Goal: Find specific page/section: Find specific page/section

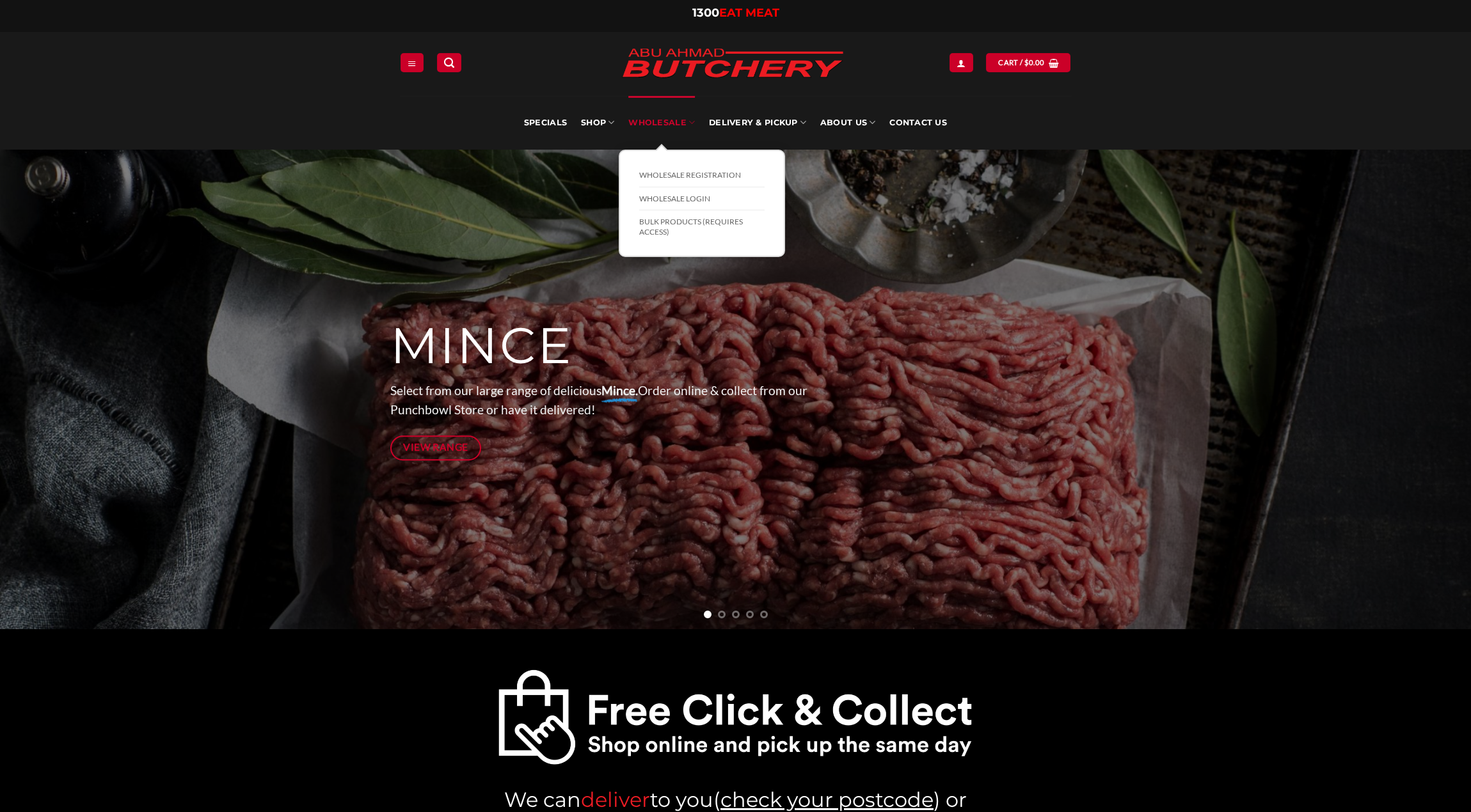
click at [661, 119] on link "Wholesale" at bounding box center [661, 122] width 67 height 53
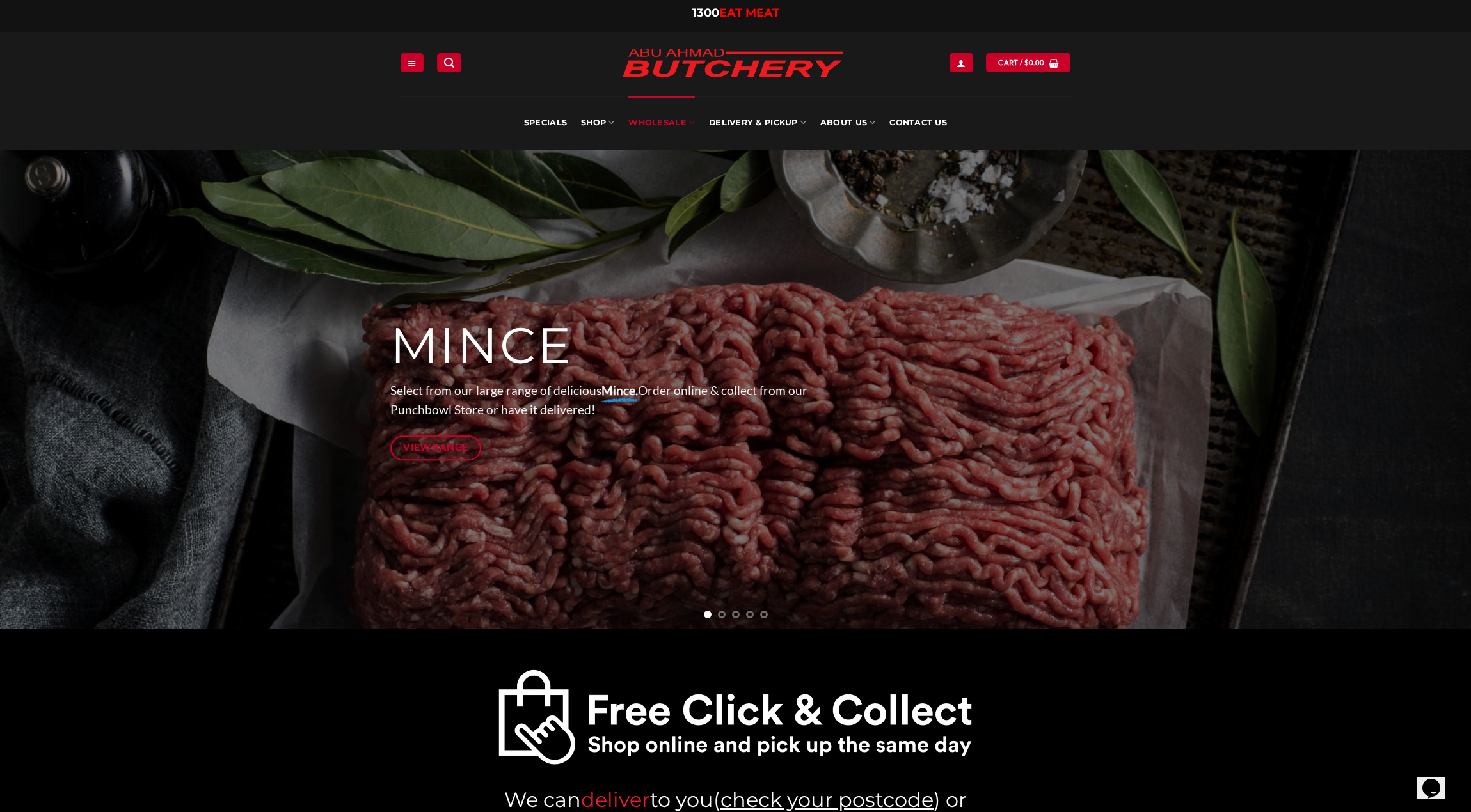
click at [676, 122] on link "Wholesale" at bounding box center [661, 122] width 67 height 53
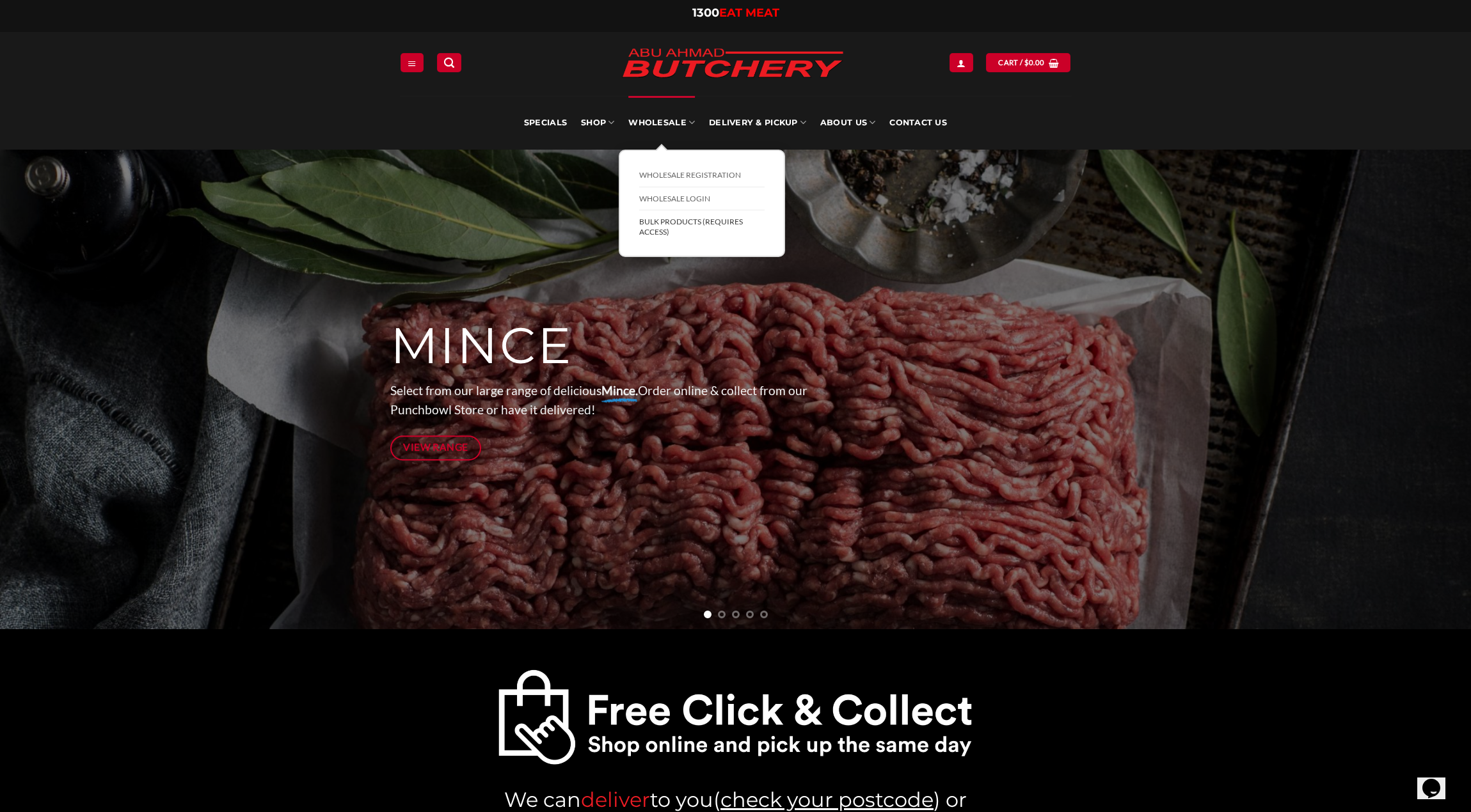
click at [682, 218] on link "BULK Products (Requires Access)" at bounding box center [701, 226] width 125 height 33
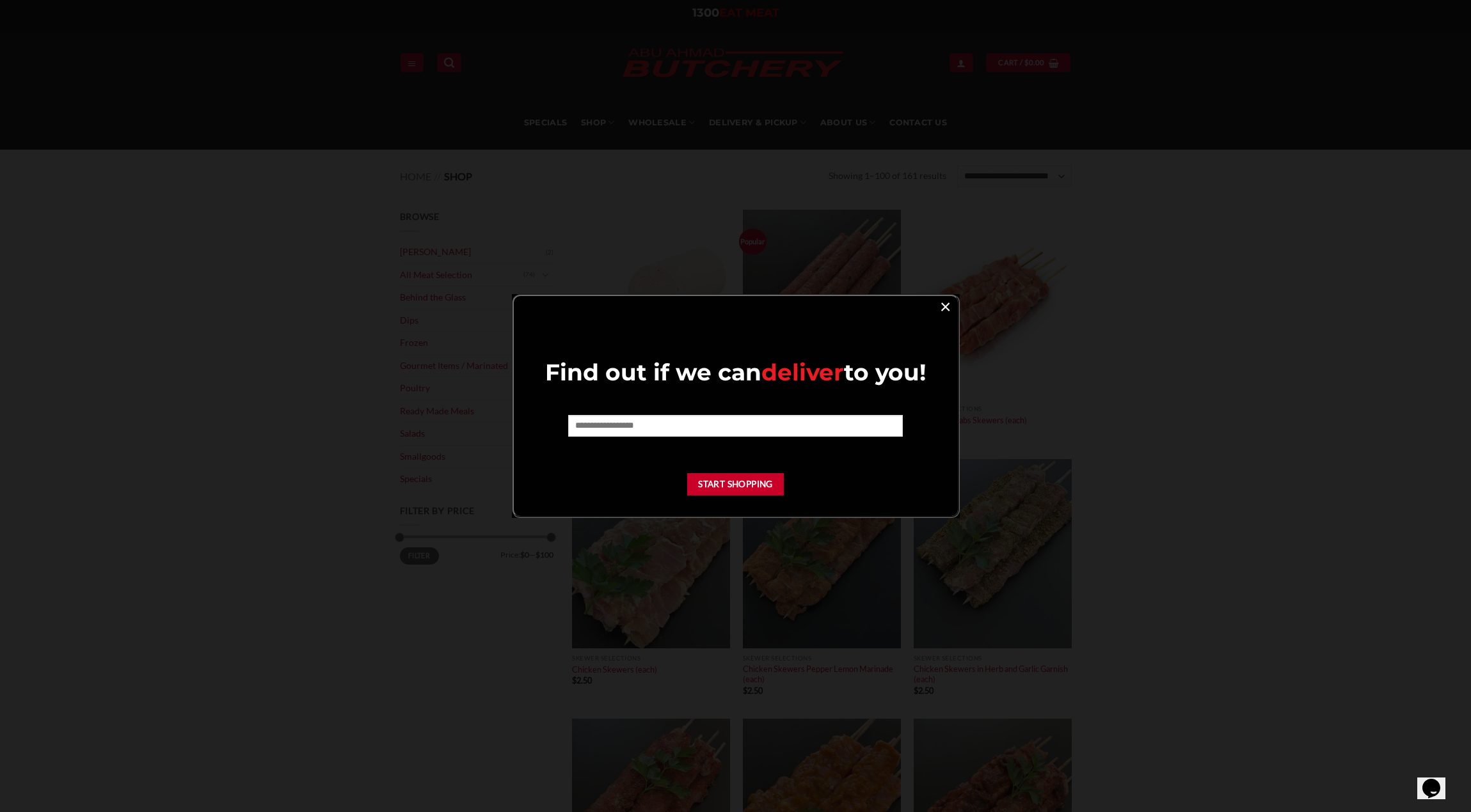
click at [946, 307] on link "×" at bounding box center [945, 306] width 18 height 18
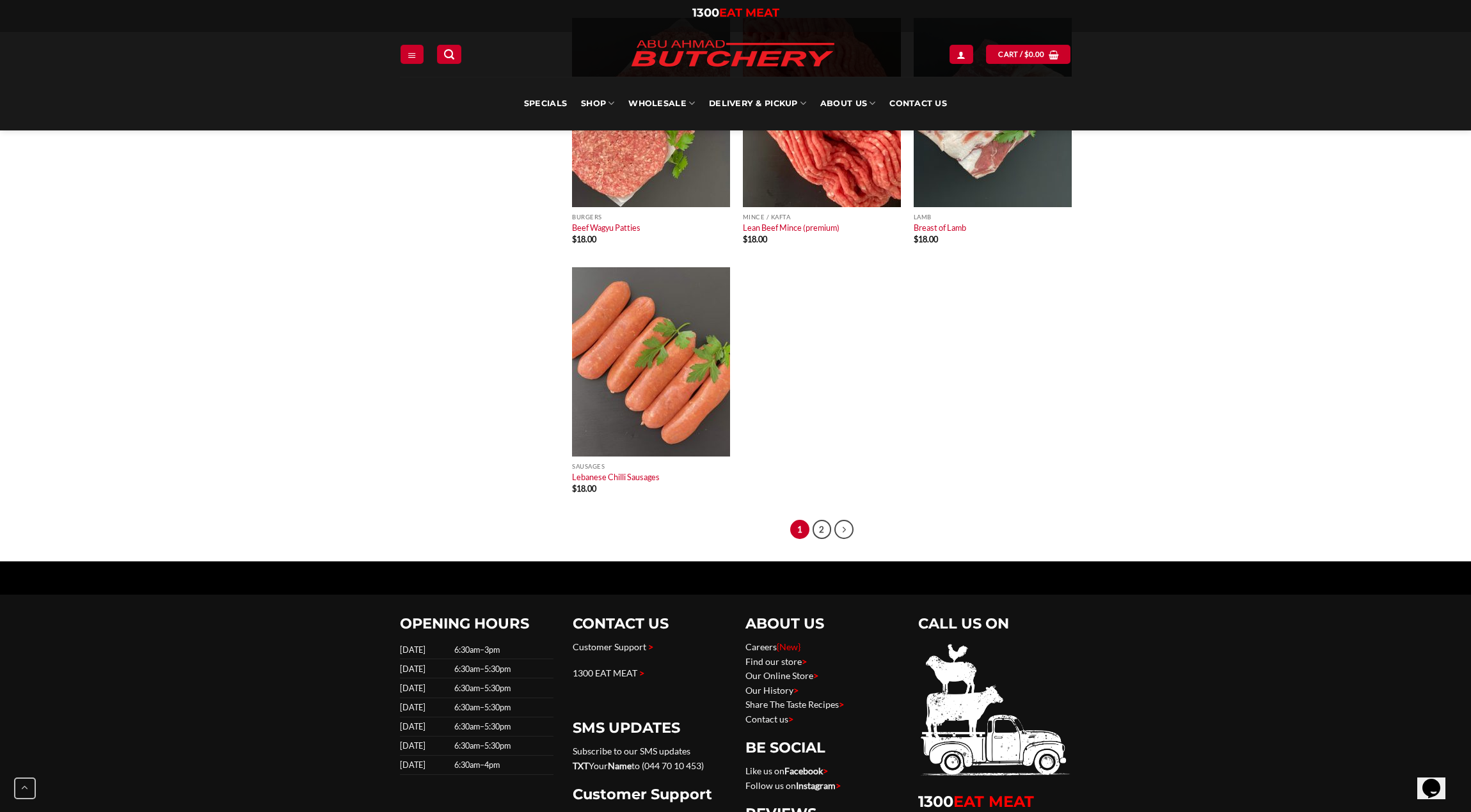
scroll to position [8316, 0]
